Goal: Task Accomplishment & Management: Complete application form

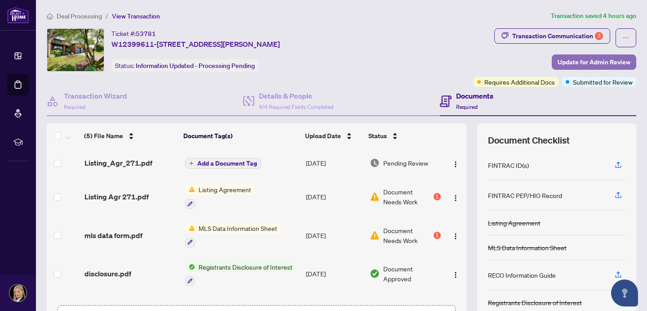
click at [607, 61] on span "Update for Admin Review" at bounding box center [594, 62] width 73 height 14
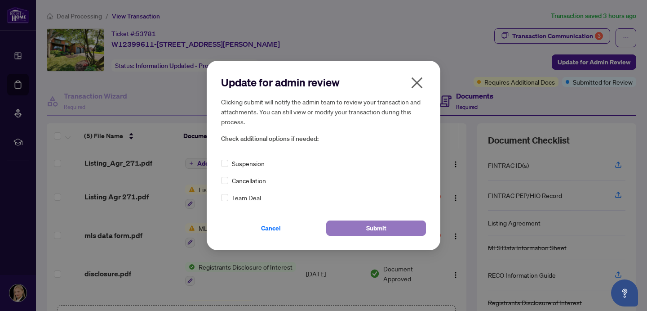
click at [400, 224] on button "Submit" at bounding box center [376, 227] width 100 height 15
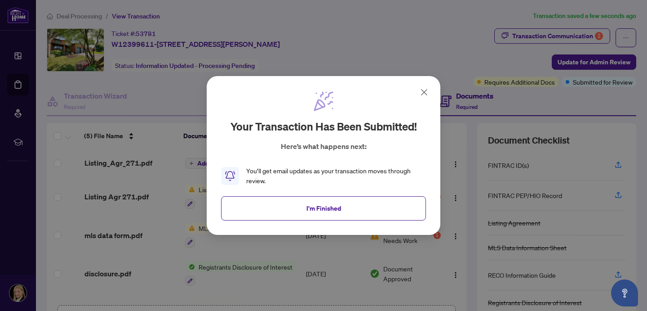
click at [425, 89] on icon at bounding box center [424, 92] width 11 height 11
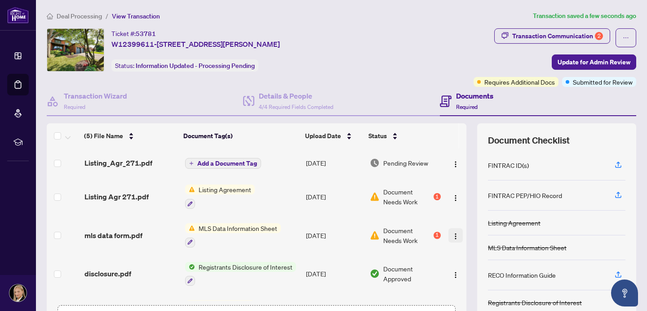
click at [454, 235] on img "button" at bounding box center [455, 235] width 7 height 7
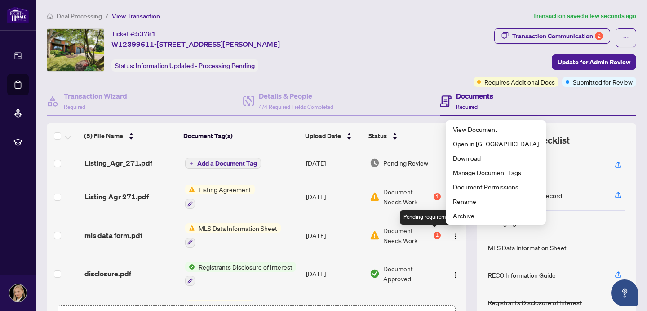
click at [434, 233] on div "1" at bounding box center [437, 234] width 7 height 7
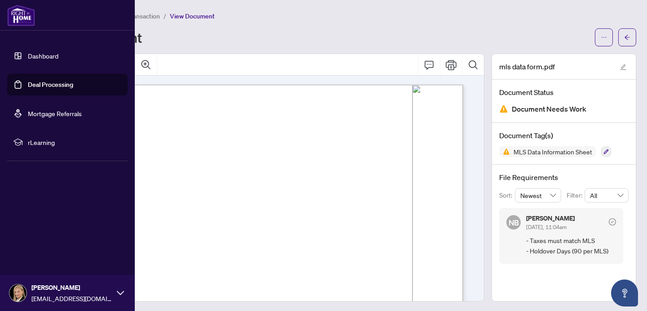
click at [50, 55] on link "Dashboard" at bounding box center [43, 56] width 31 height 8
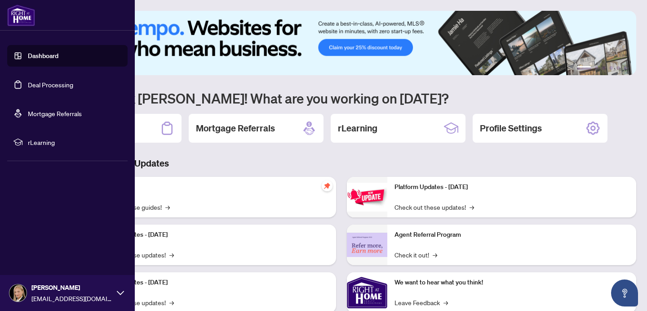
click at [49, 84] on link "Deal Processing" at bounding box center [50, 84] width 45 height 8
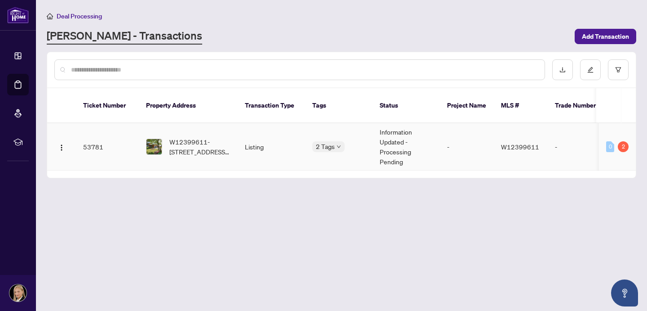
click at [227, 160] on td "W12399611-[STREET_ADDRESS][PERSON_NAME]" at bounding box center [188, 146] width 99 height 47
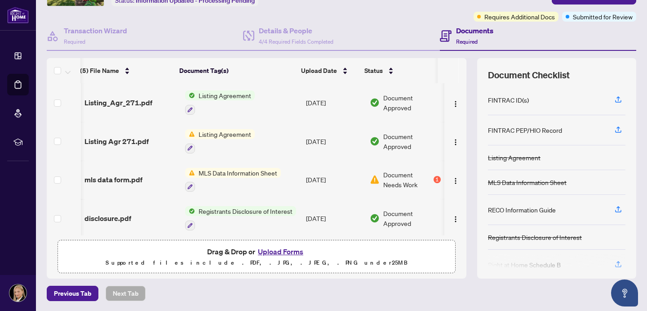
scroll to position [0, 2]
click at [292, 251] on button "Upload Forms" at bounding box center [280, 251] width 51 height 12
click at [279, 250] on button "Upload Forms" at bounding box center [280, 251] width 51 height 12
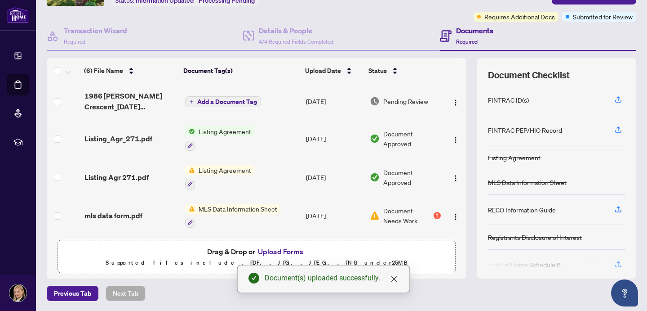
scroll to position [0, 0]
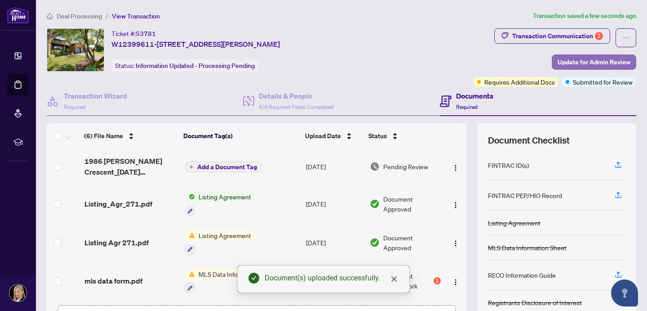
click at [605, 62] on span "Update for Admin Review" at bounding box center [594, 62] width 73 height 14
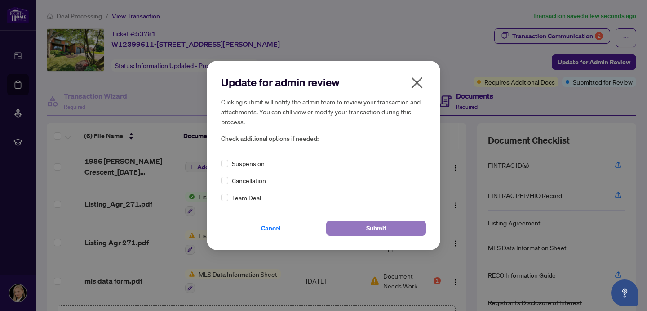
click at [390, 227] on button "Submit" at bounding box center [376, 227] width 100 height 15
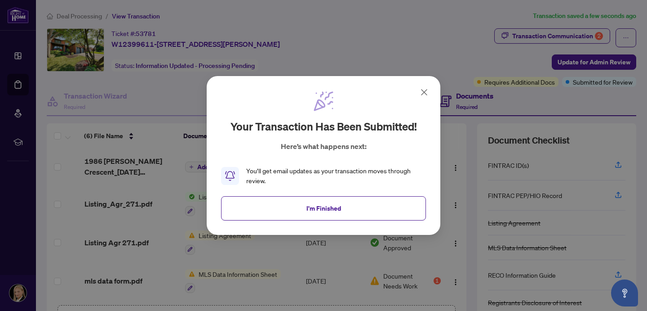
click at [426, 92] on icon at bounding box center [424, 92] width 11 height 11
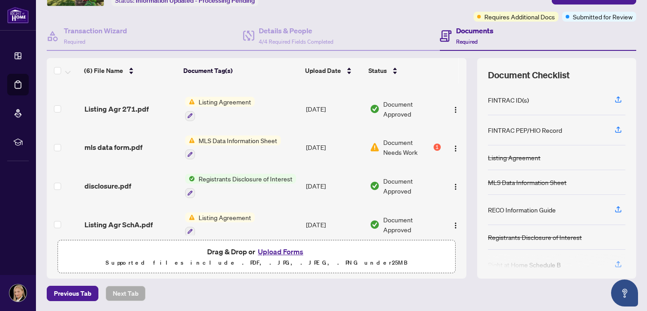
scroll to position [70, 0]
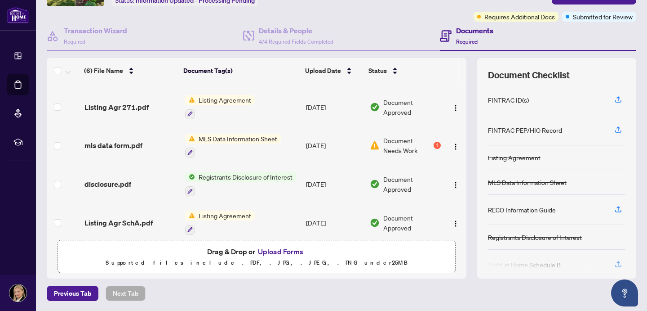
click at [278, 249] on button "Upload Forms" at bounding box center [280, 251] width 51 height 12
click at [282, 250] on button "Upload Forms" at bounding box center [280, 251] width 51 height 12
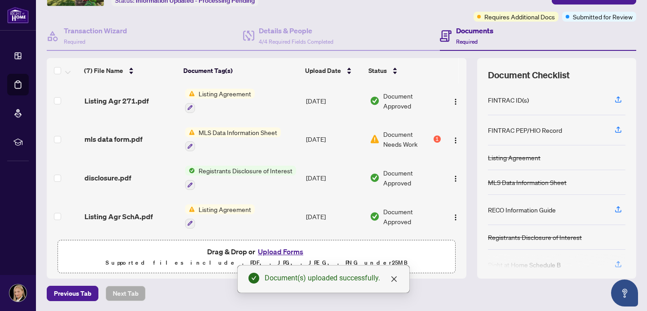
scroll to position [0, 0]
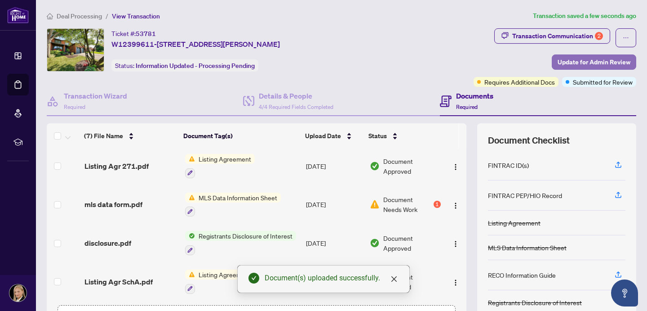
click at [601, 62] on span "Update for Admin Review" at bounding box center [594, 62] width 73 height 14
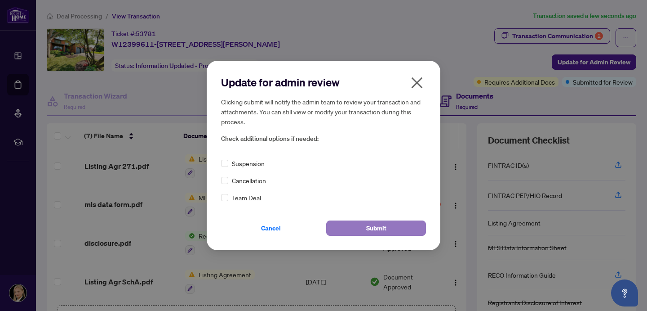
click at [376, 232] on span "Submit" at bounding box center [376, 228] width 20 height 14
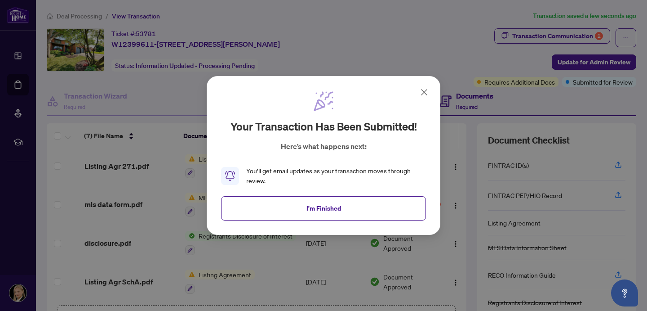
click at [424, 91] on icon at bounding box center [424, 92] width 11 height 11
